Goal: Task Accomplishment & Management: Use online tool/utility

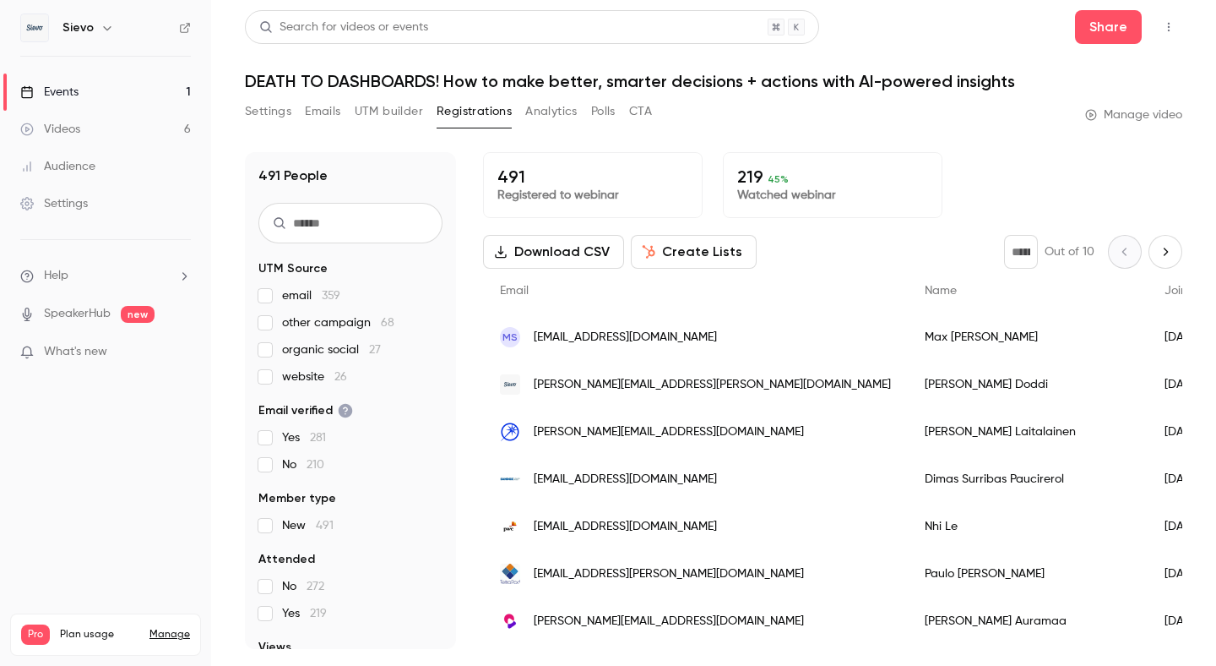
click at [271, 112] on button "Settings" at bounding box center [268, 111] width 46 height 27
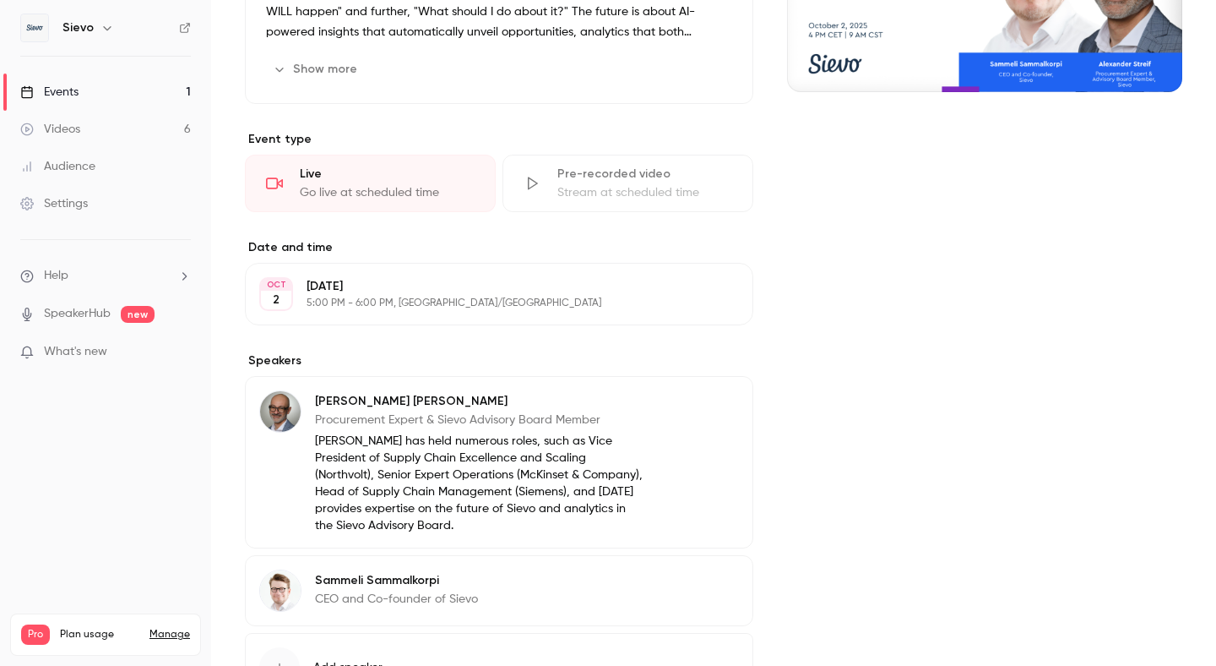
scroll to position [444, 0]
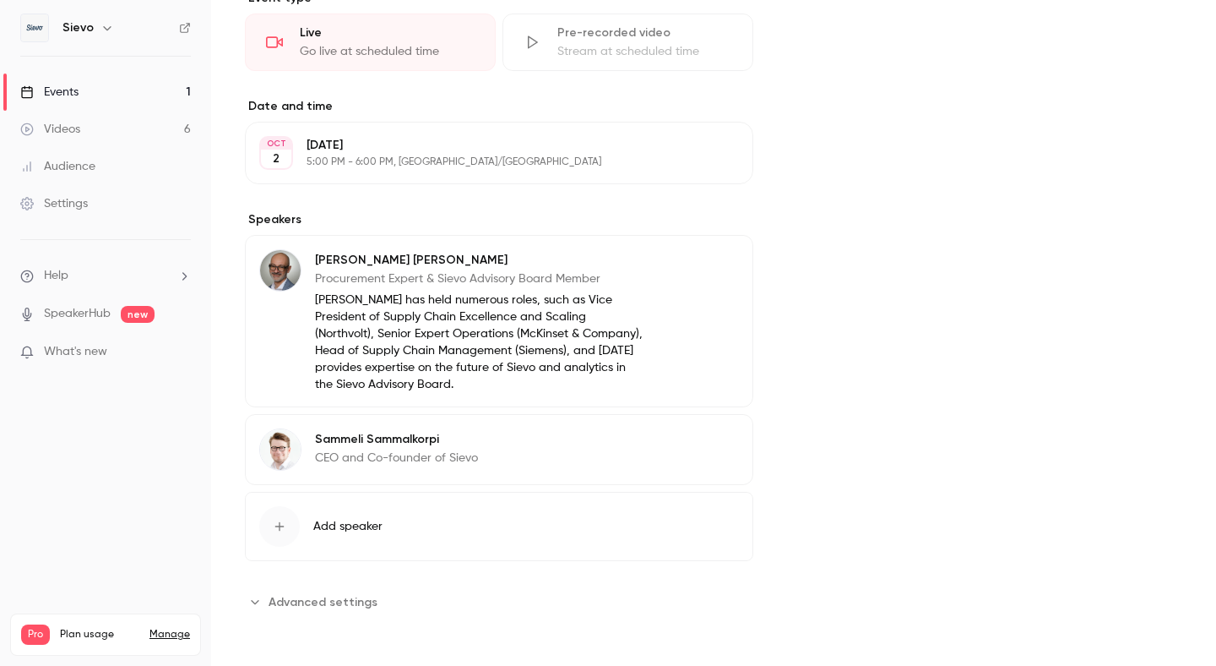
click at [322, 598] on span "Advanced settings" at bounding box center [323, 602] width 109 height 18
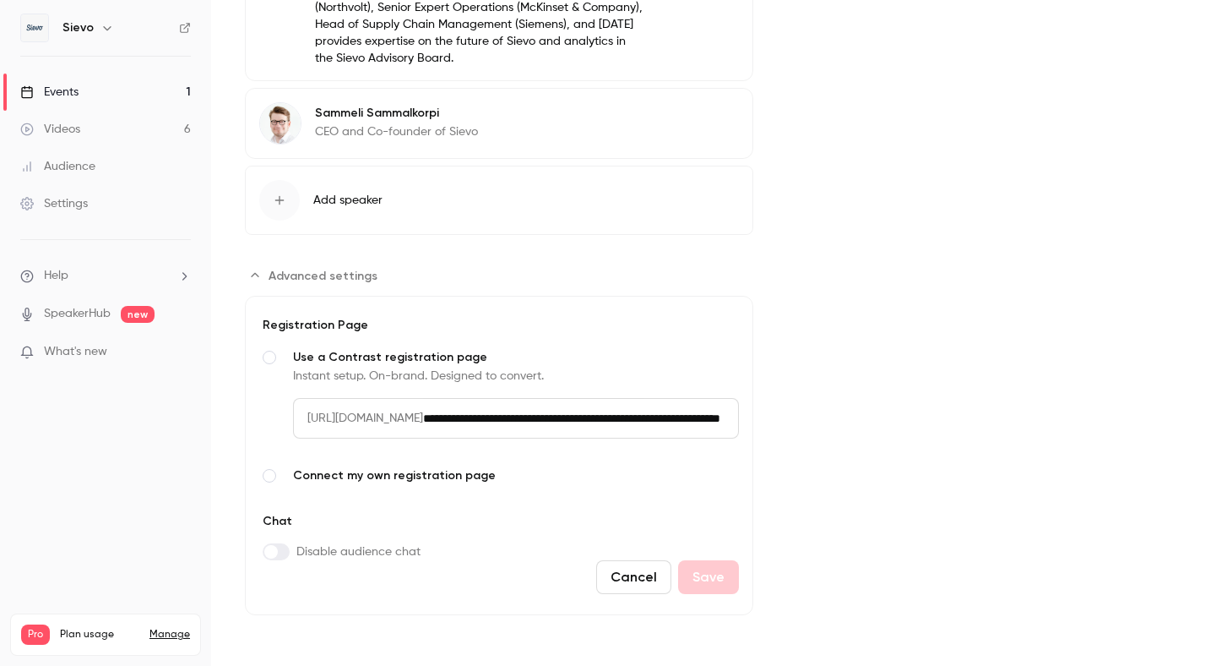
click at [415, 417] on span "[URL][DOMAIN_NAME]" at bounding box center [358, 418] width 130 height 41
click at [574, 427] on input "**********" at bounding box center [581, 418] width 316 height 41
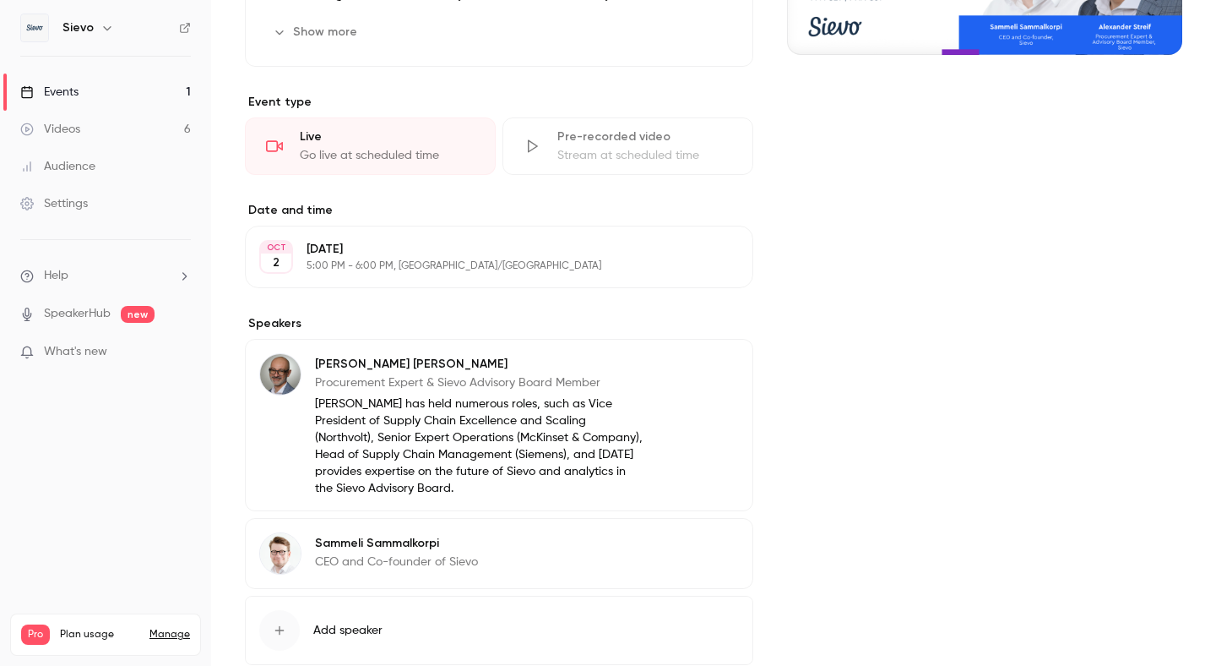
scroll to position [0, 0]
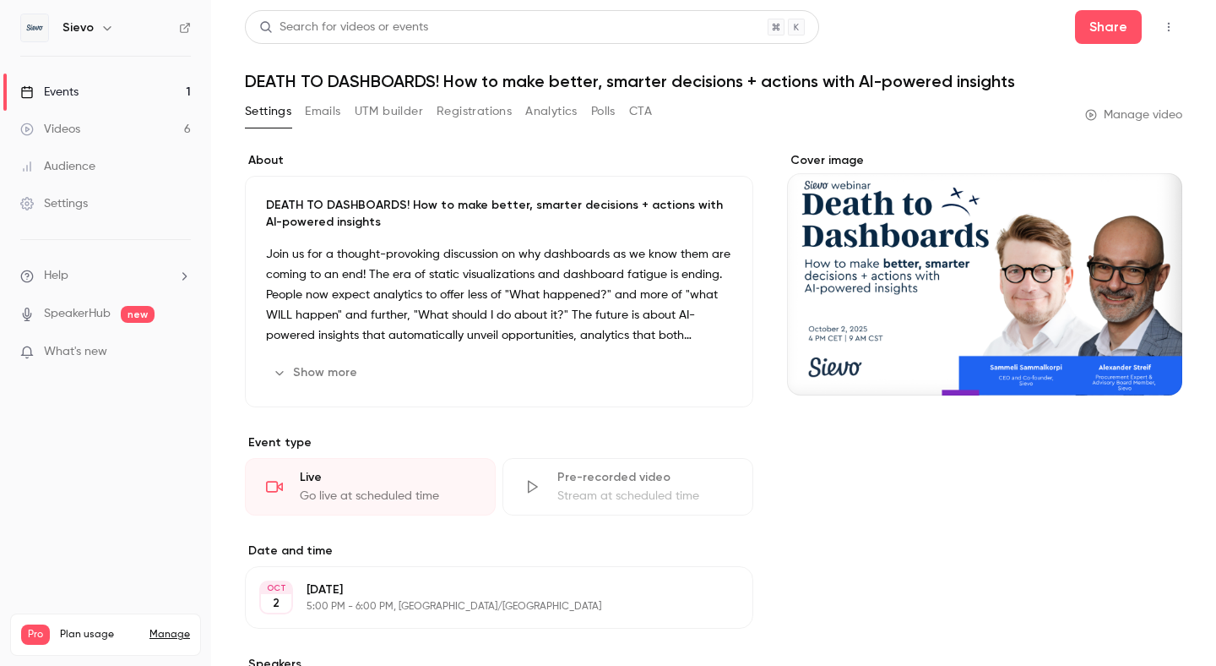
click at [454, 112] on button "Registrations" at bounding box center [474, 111] width 75 height 27
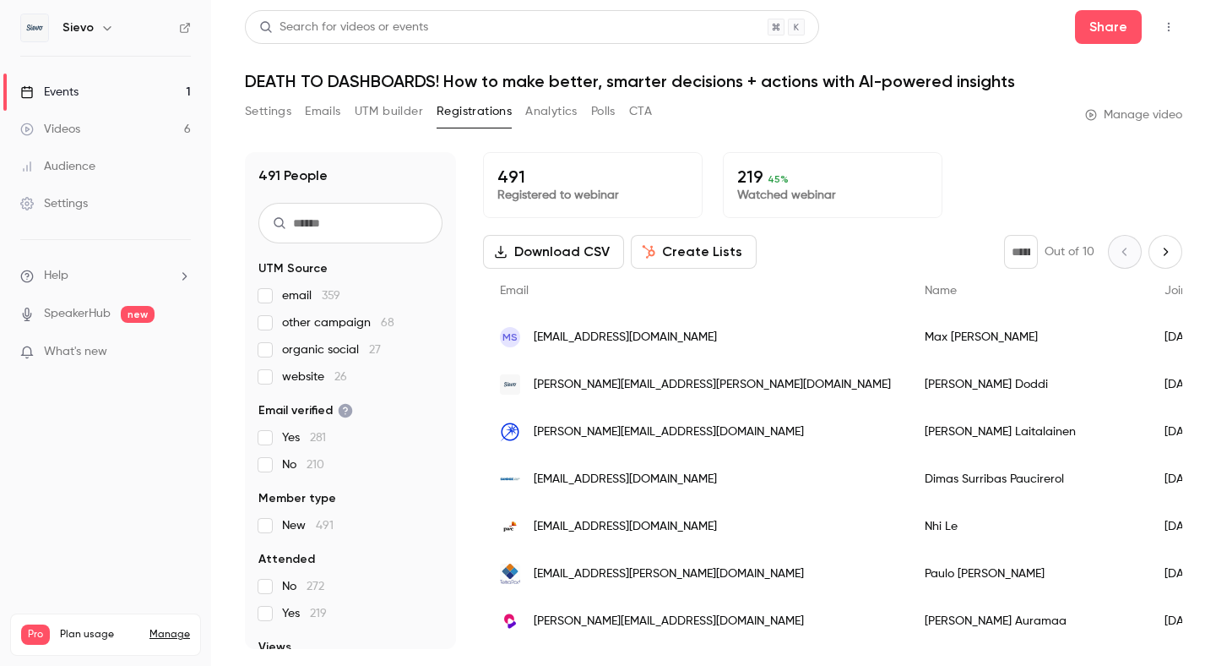
click at [716, 244] on button "Create Lists" at bounding box center [694, 252] width 126 height 34
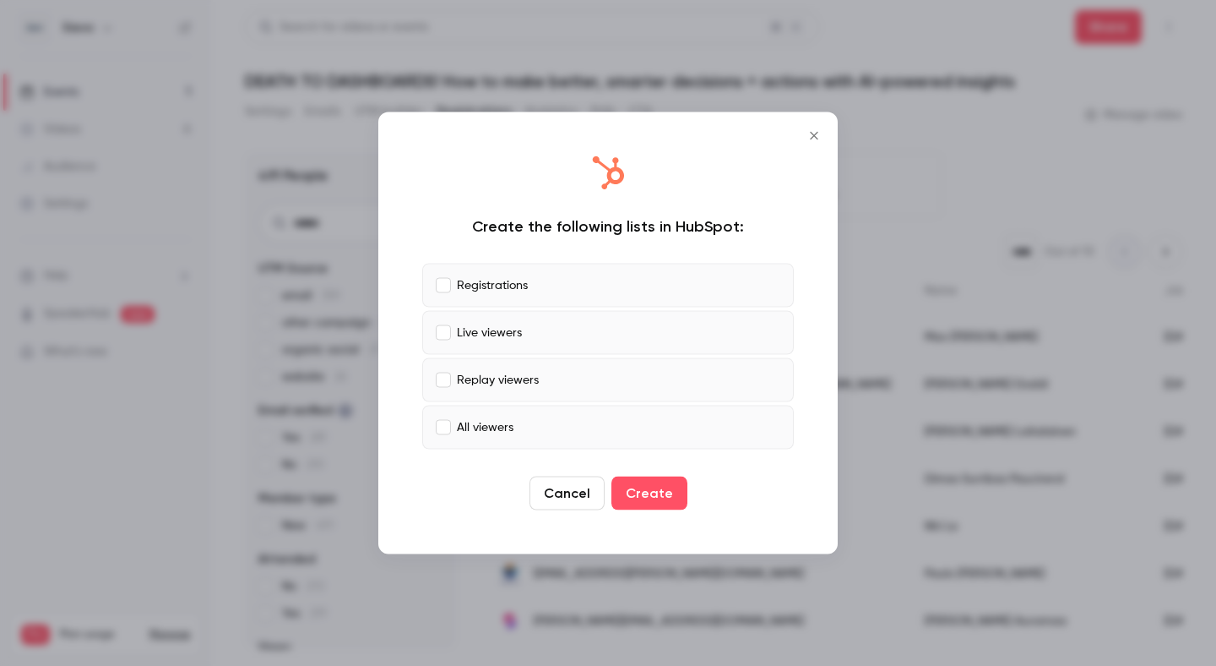
click at [514, 353] on label "Live viewers" at bounding box center [608, 333] width 372 height 44
click at [520, 384] on p "Replay viewers" at bounding box center [498, 380] width 82 height 18
click at [505, 431] on p "All viewers" at bounding box center [485, 427] width 57 height 18
click at [672, 500] on button "Create" at bounding box center [650, 493] width 76 height 34
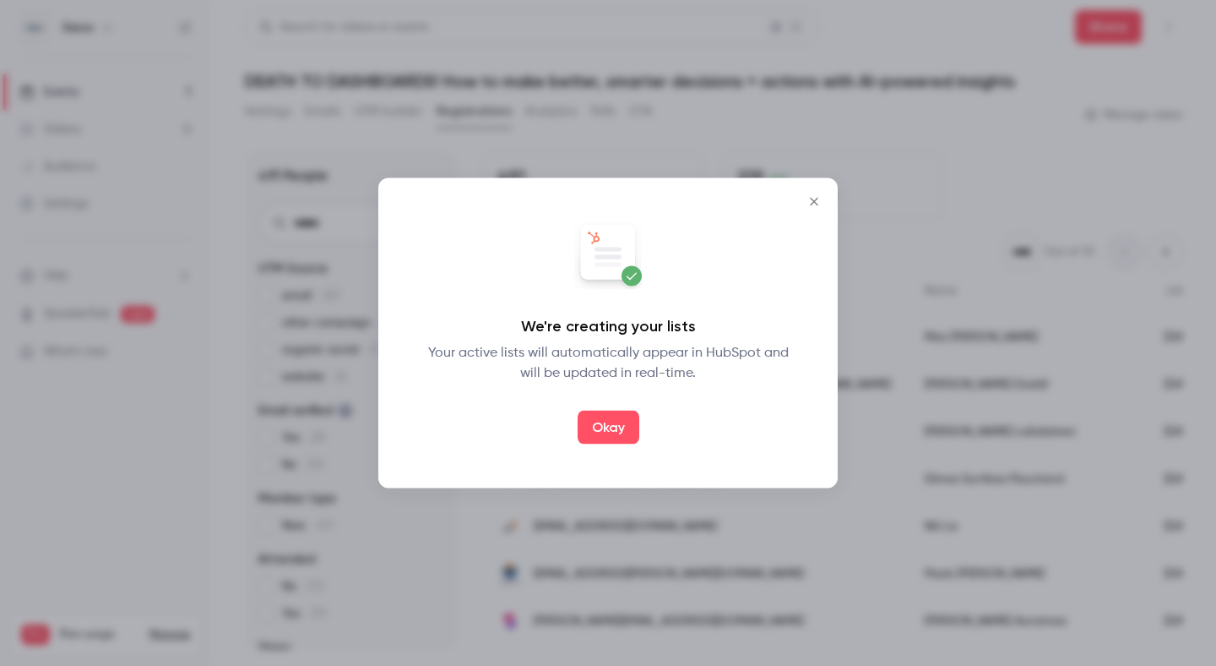
drag, startPoint x: 538, startPoint y: 370, endPoint x: 607, endPoint y: 320, distance: 85.3
click at [607, 320] on div "We're creating your lists Your active lists will automatically appear in HubSpo…" at bounding box center [608, 333] width 426 height 276
click at [819, 205] on icon "Close" at bounding box center [814, 202] width 20 height 14
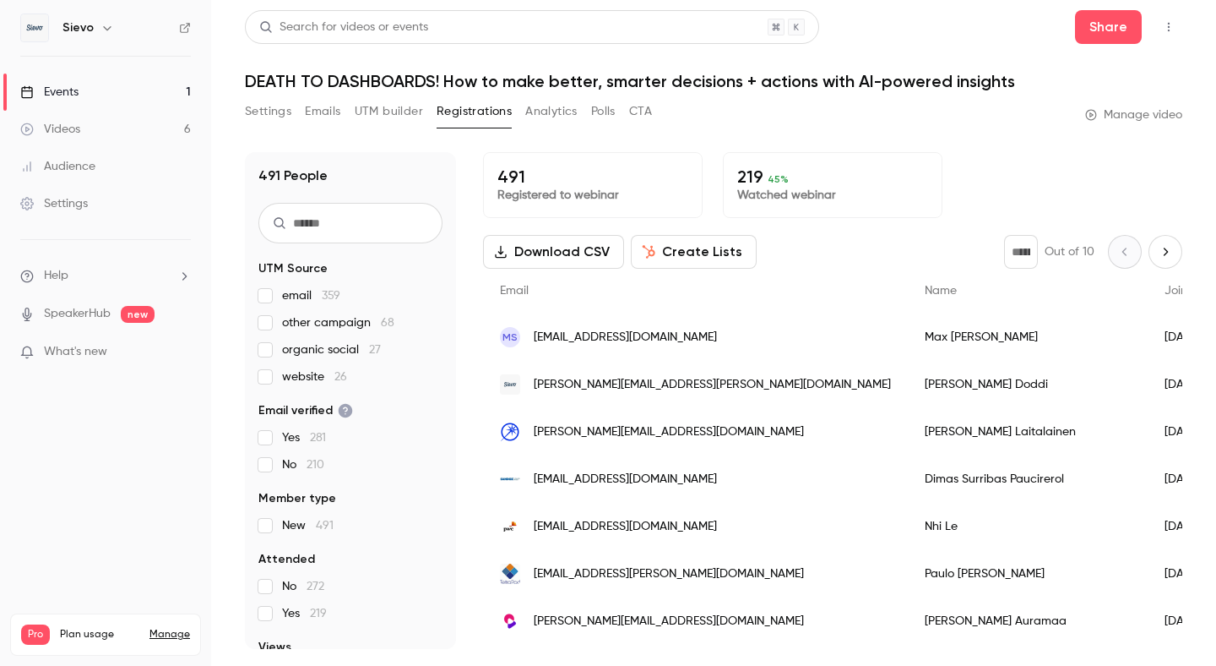
click at [662, 256] on button "Create Lists" at bounding box center [694, 252] width 126 height 34
